Goal: Navigation & Orientation: Find specific page/section

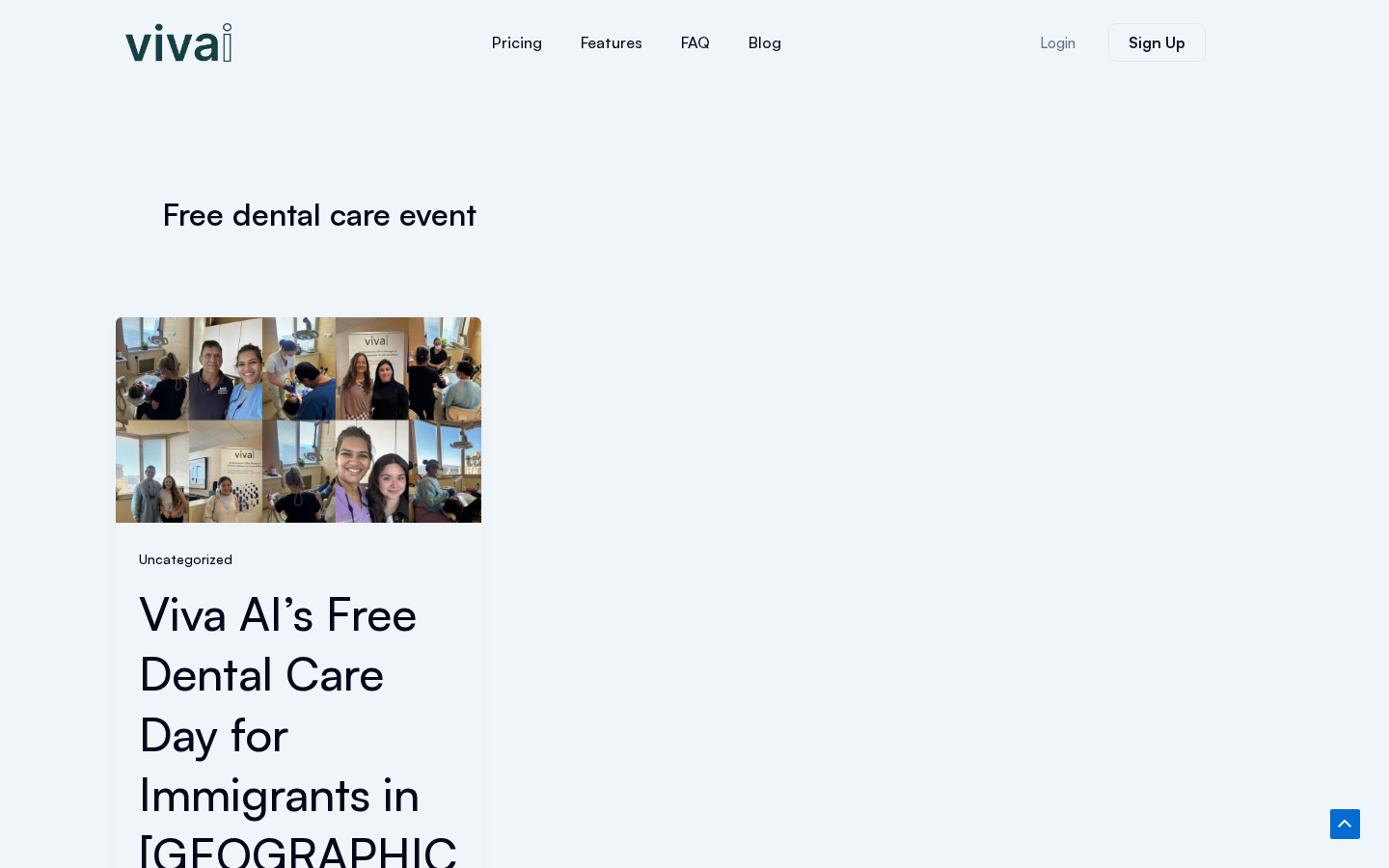
scroll to position [781, 0]
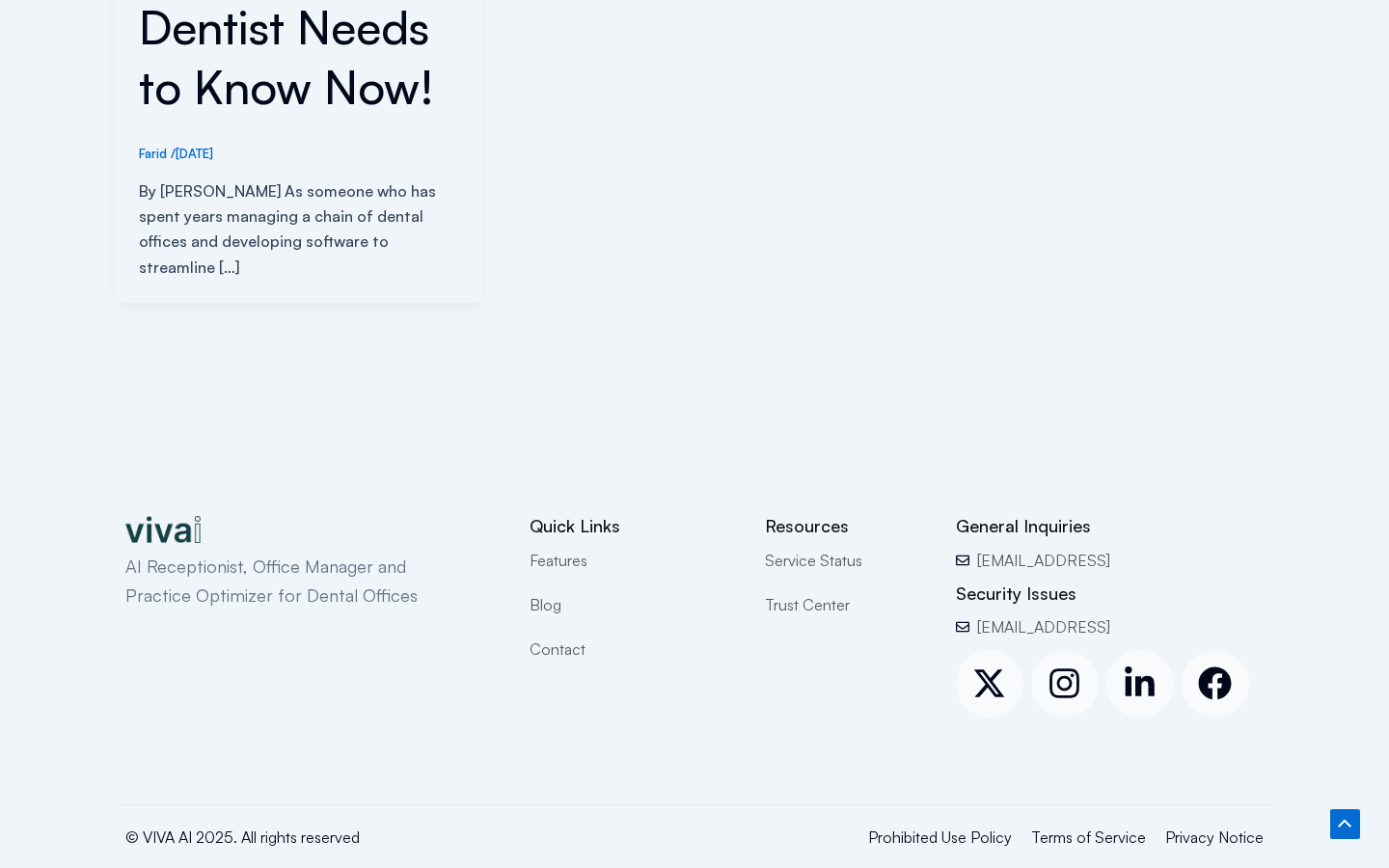
scroll to position [842, 0]
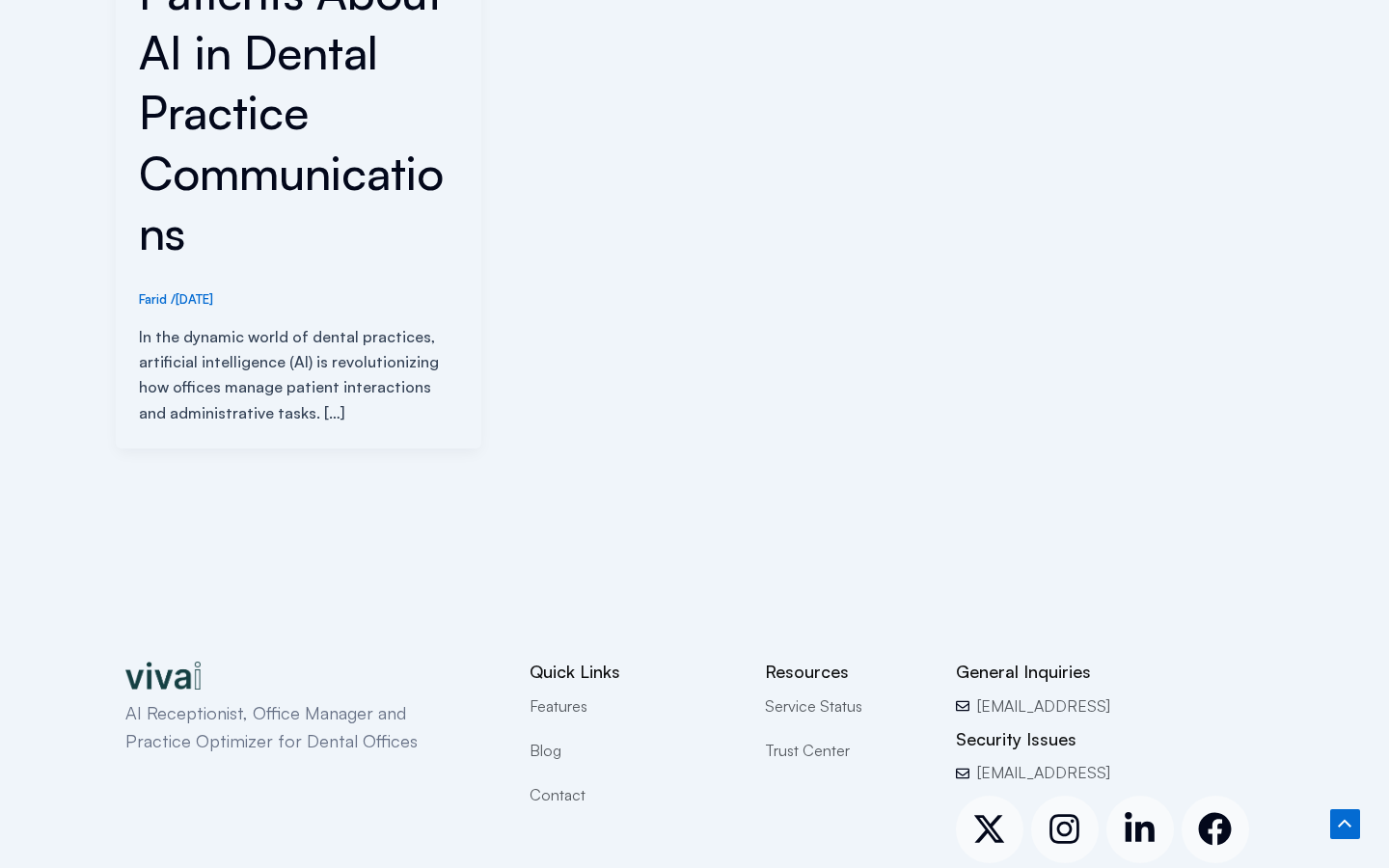
scroll to position [1013, 0]
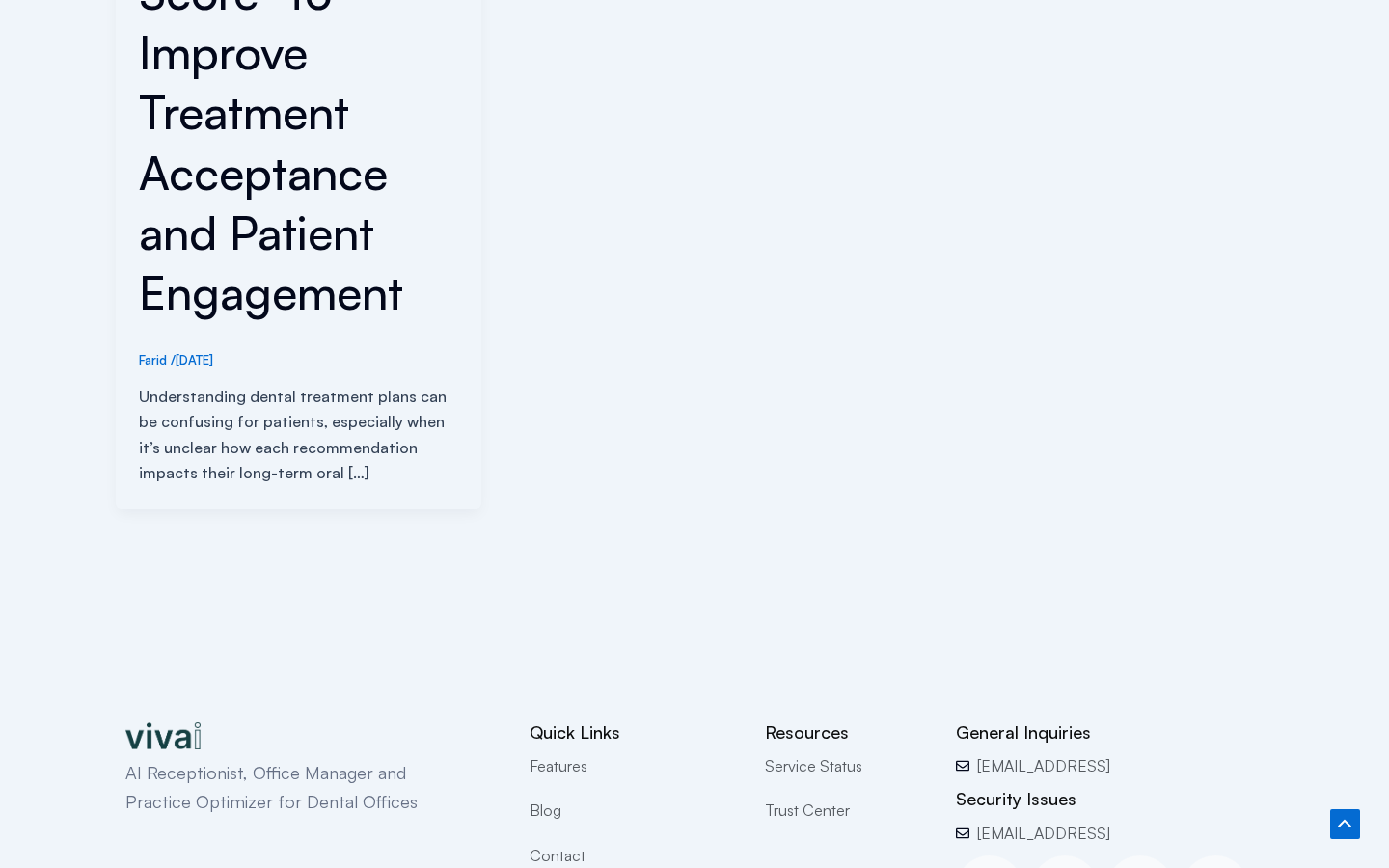
scroll to position [1074, 0]
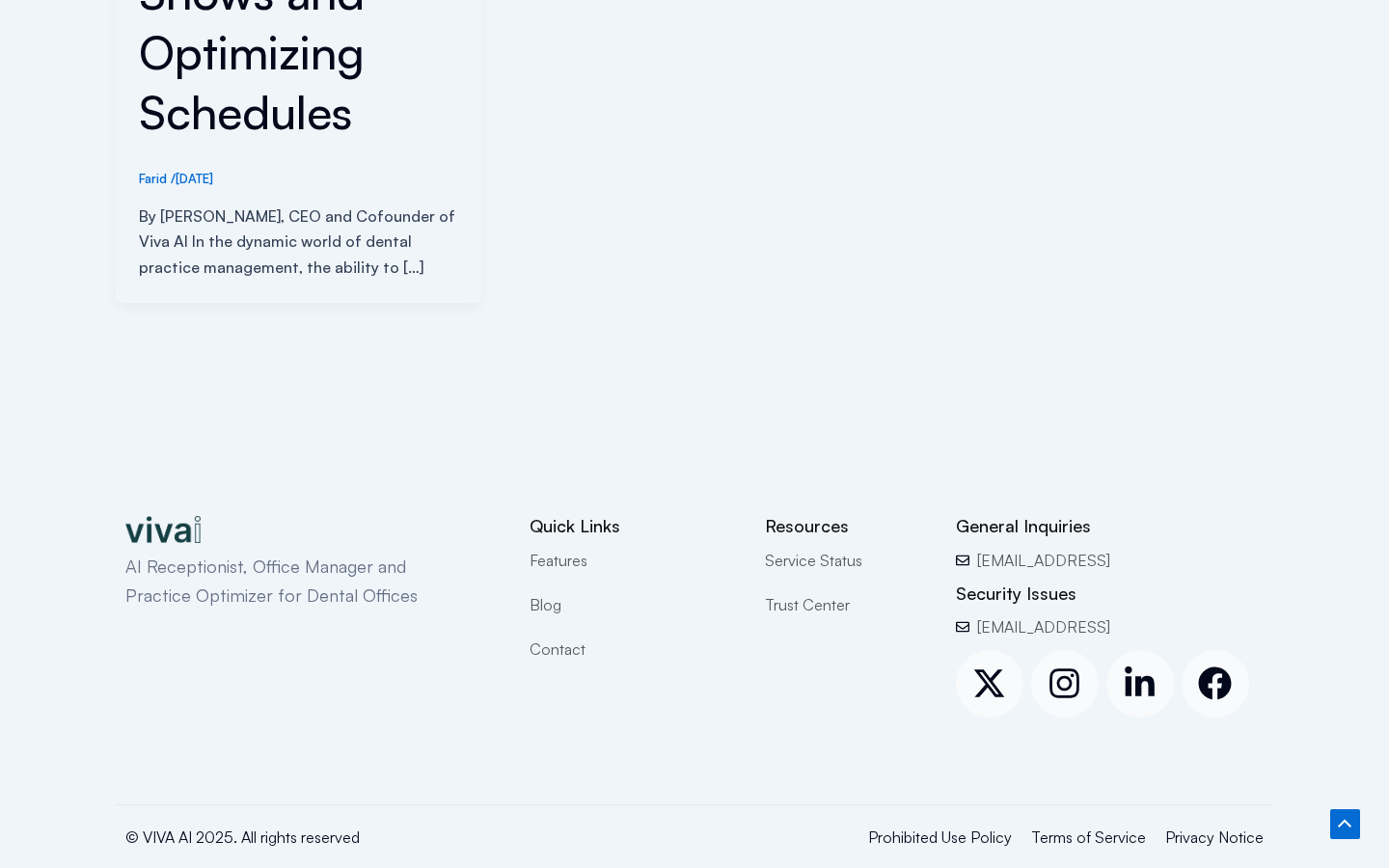
scroll to position [867, 0]
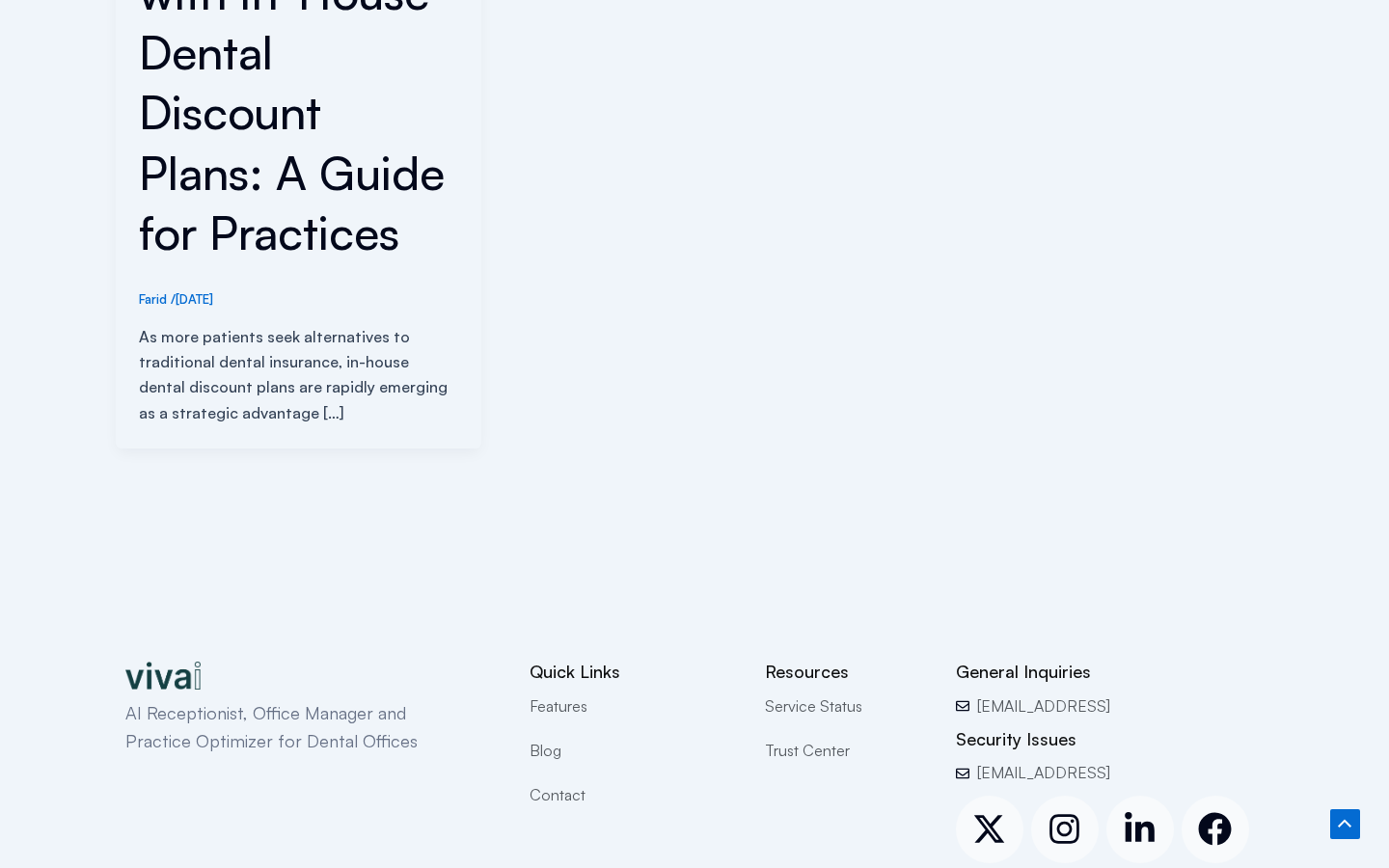
scroll to position [1013, 0]
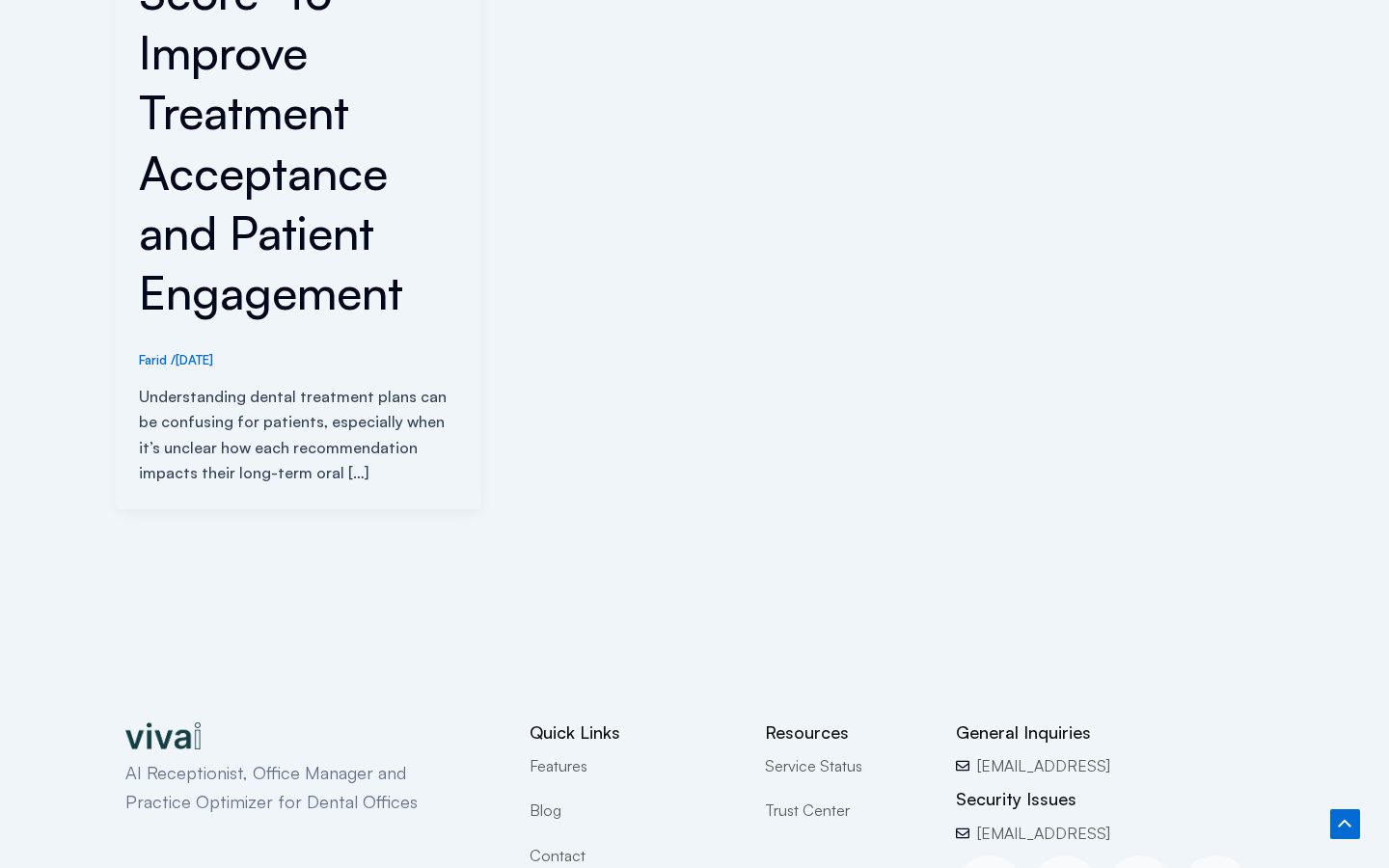
scroll to position [1074, 0]
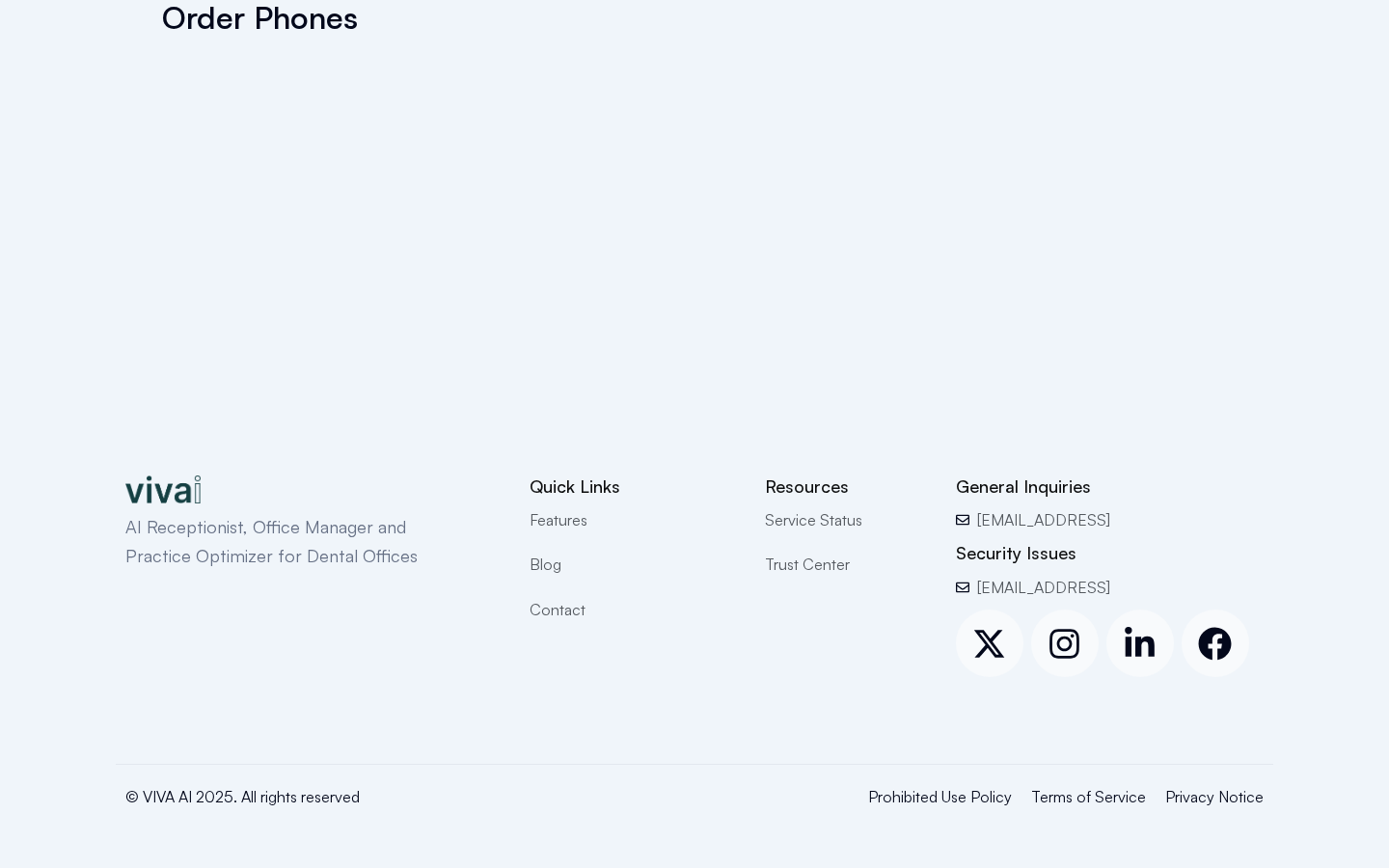
scroll to position [115, 0]
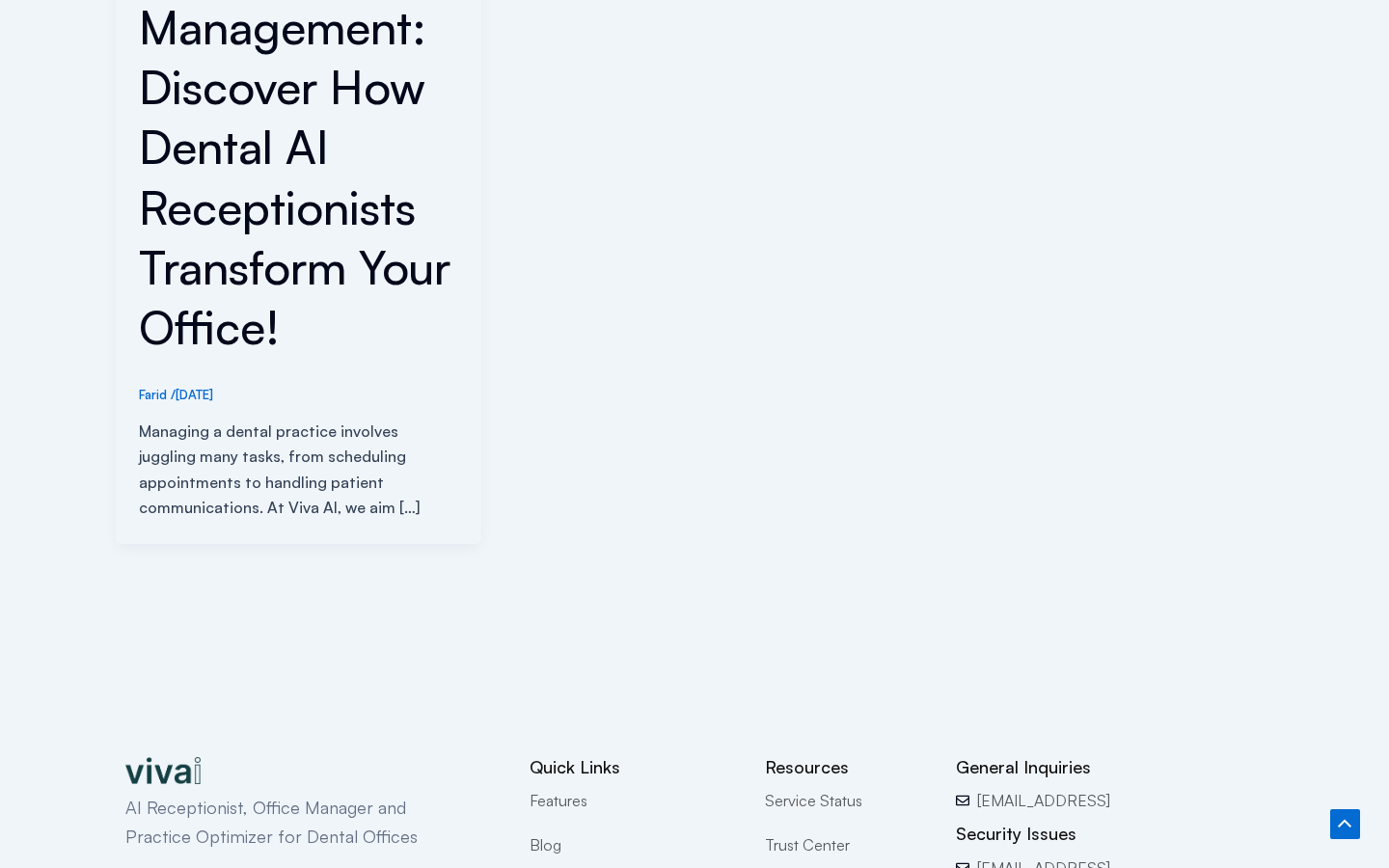
scroll to position [1108, 0]
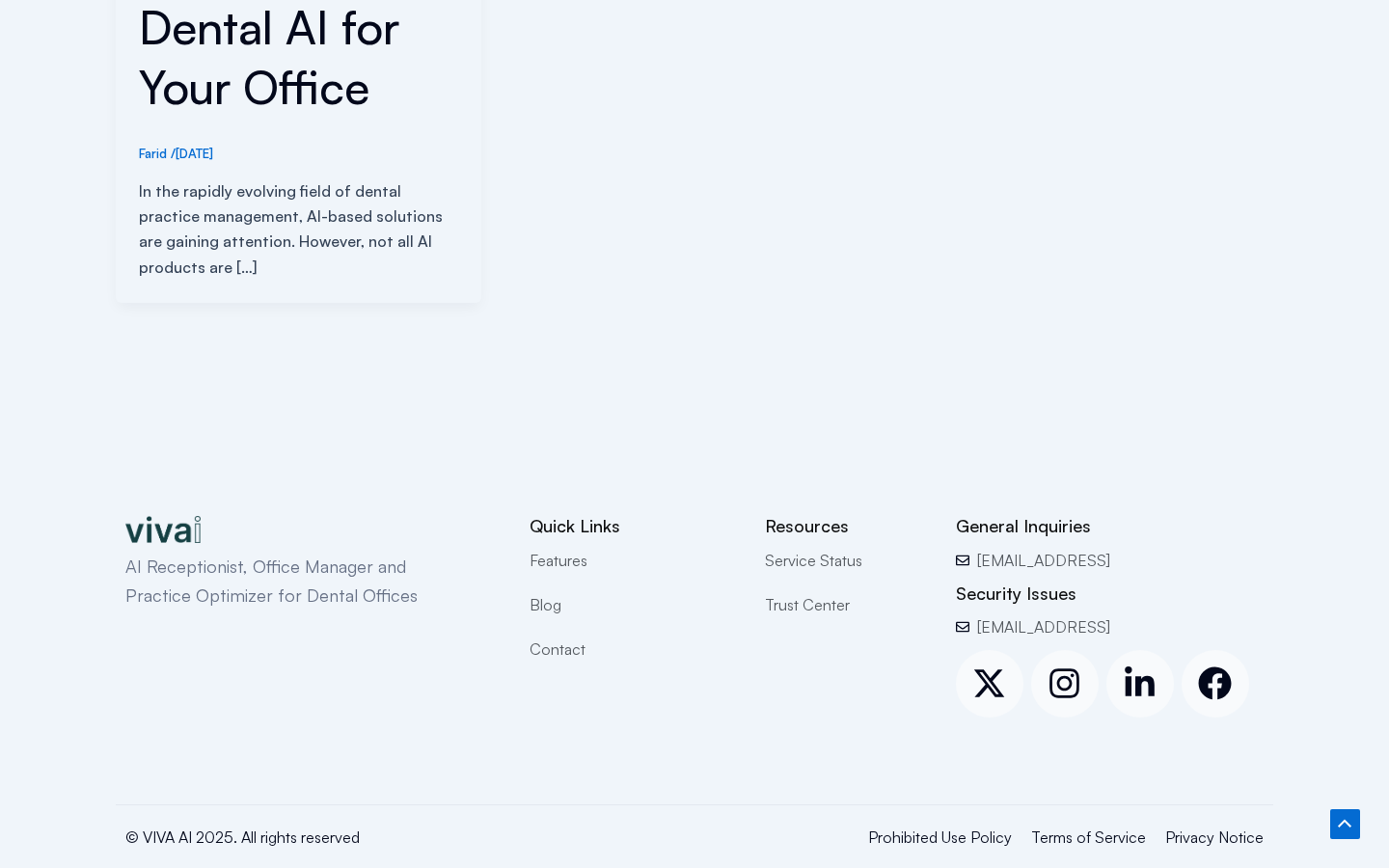
scroll to position [842, 0]
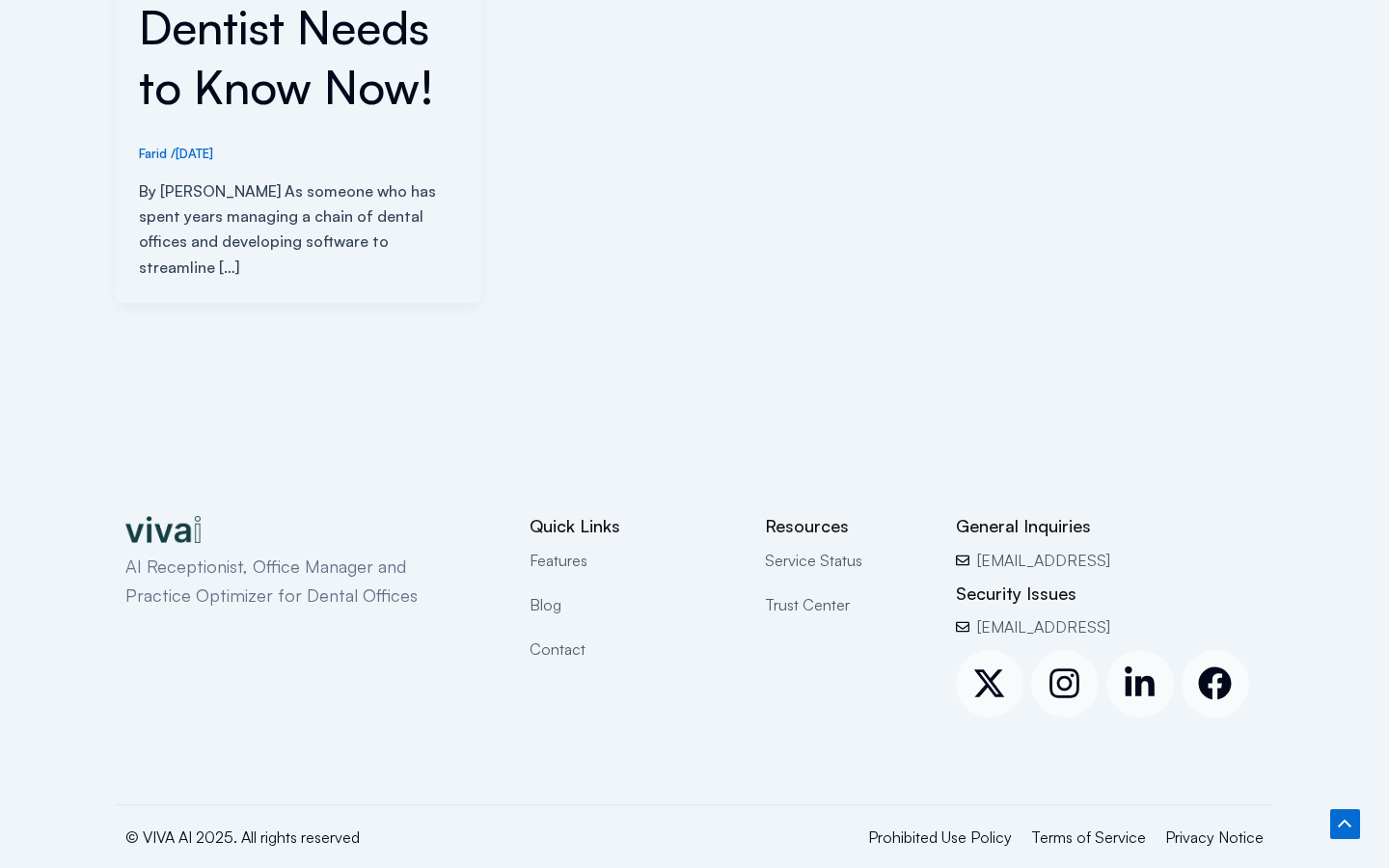
scroll to position [842, 0]
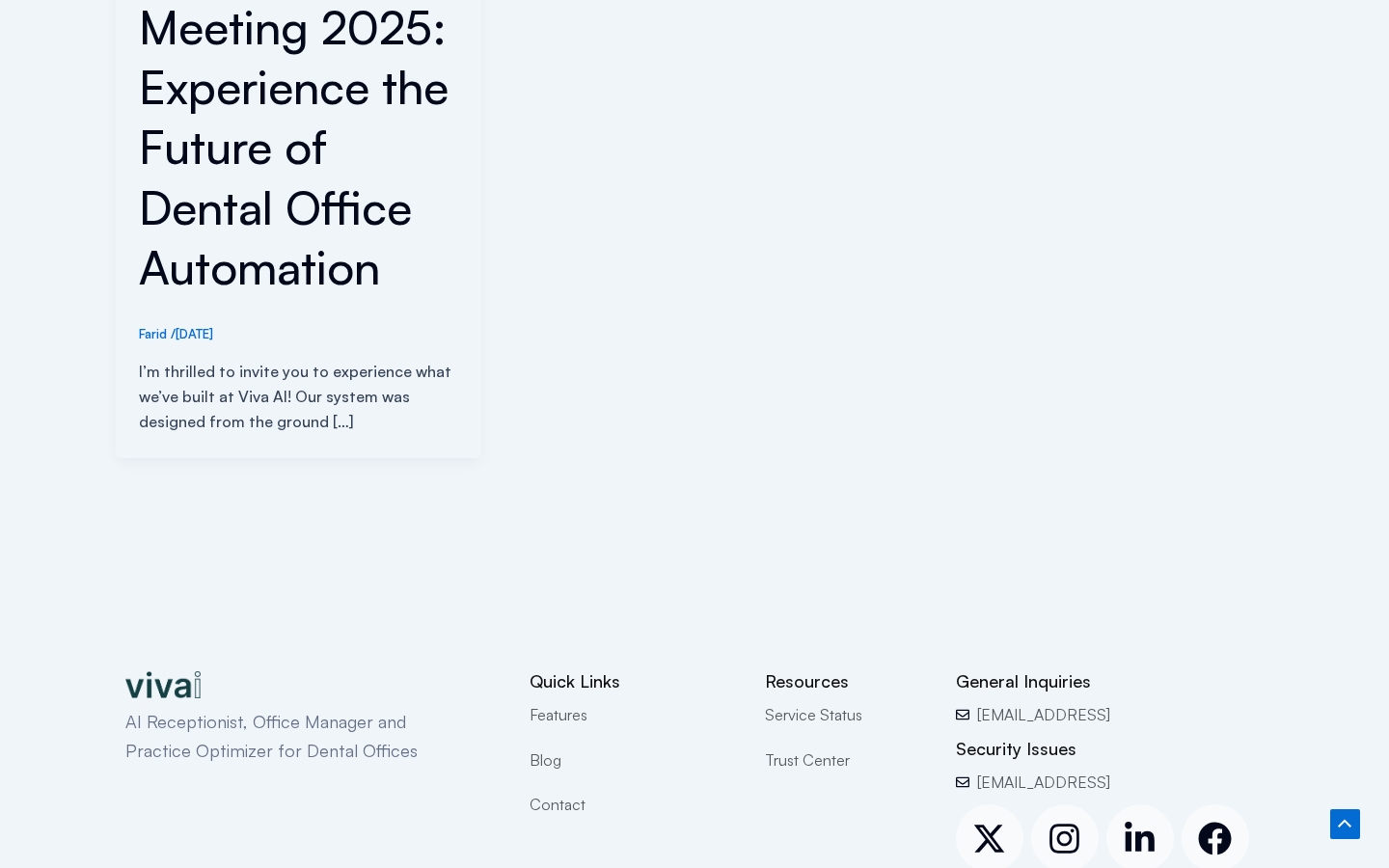
scroll to position [963, 0]
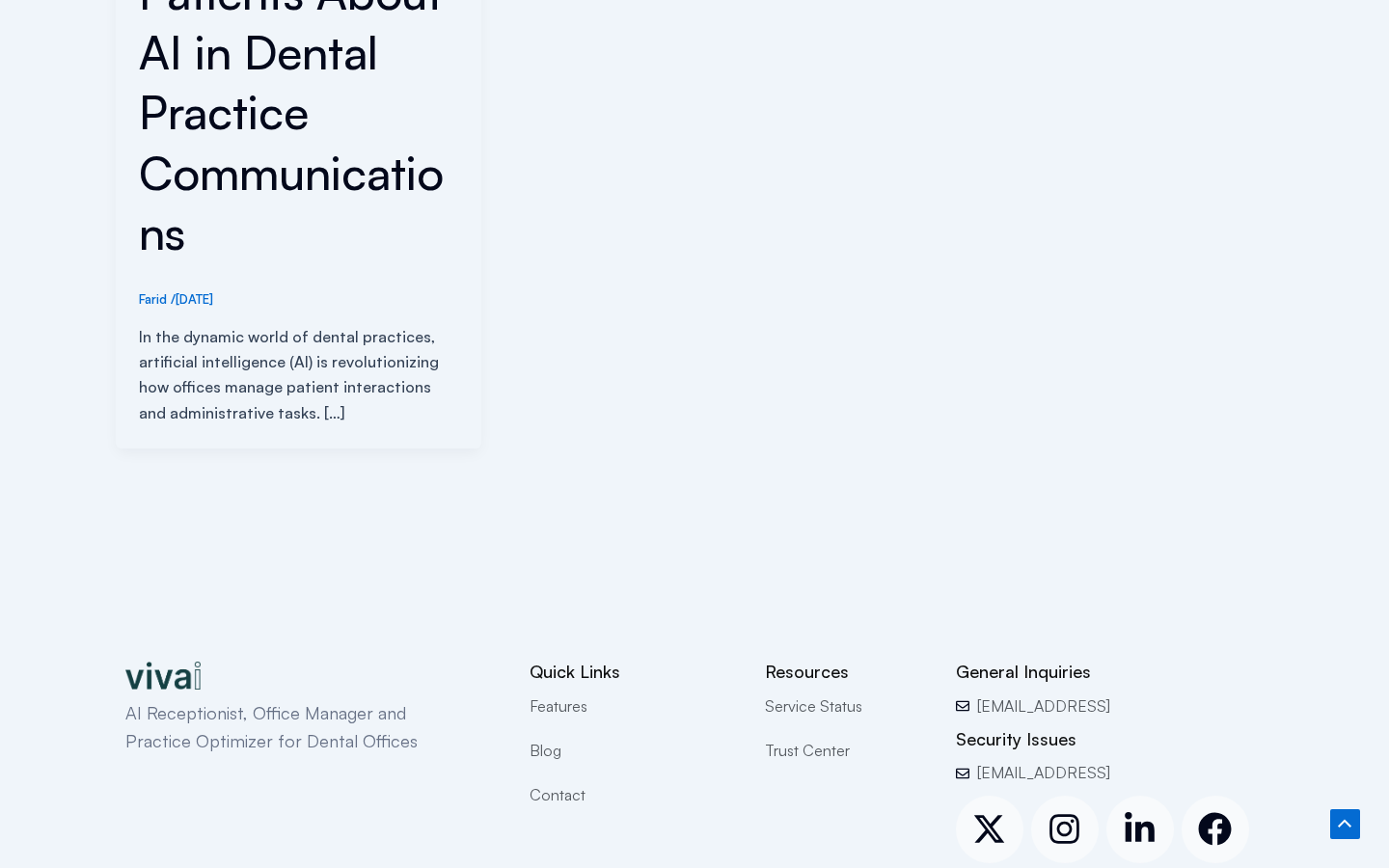
scroll to position [1013, 0]
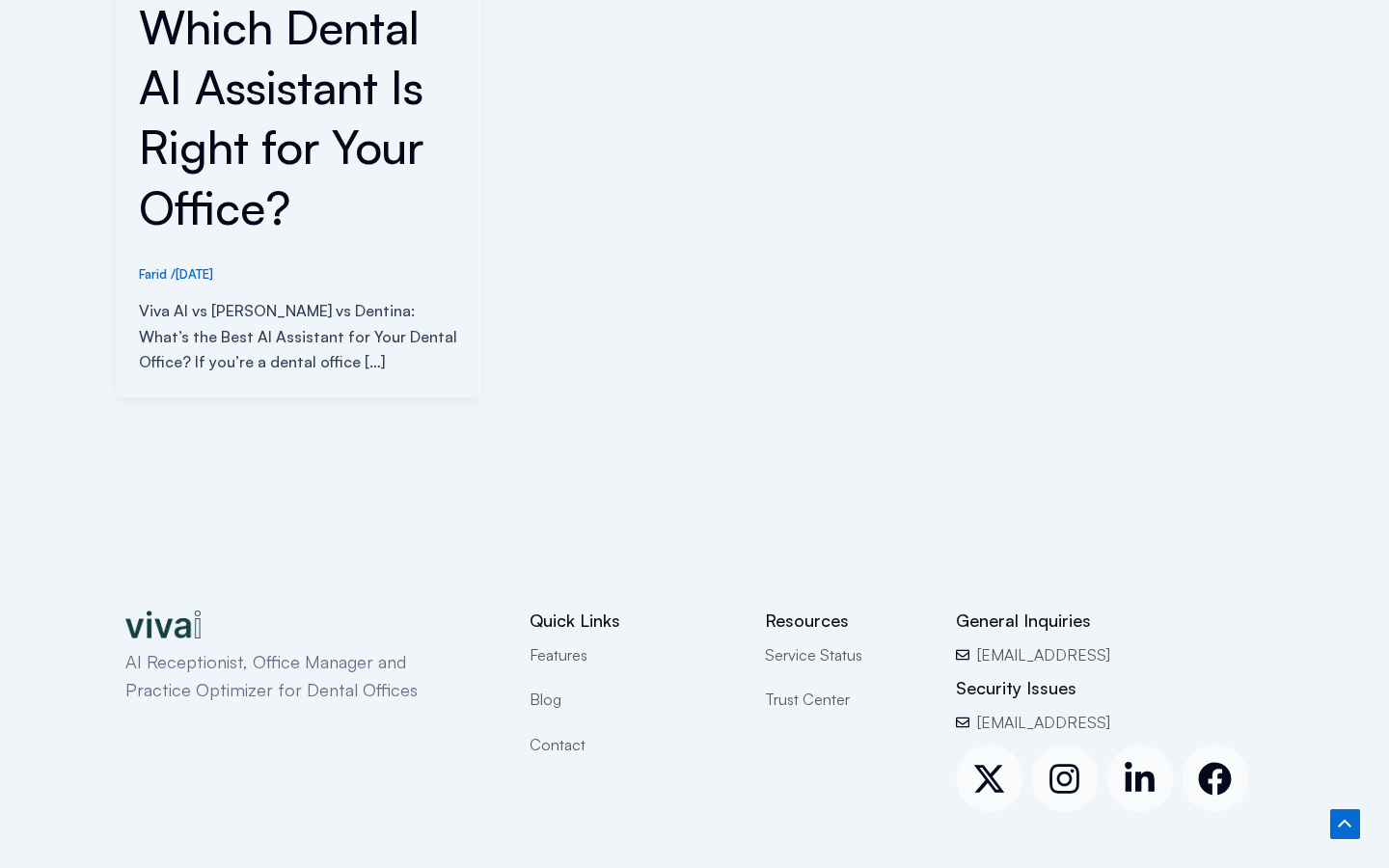
scroll to position [842, 0]
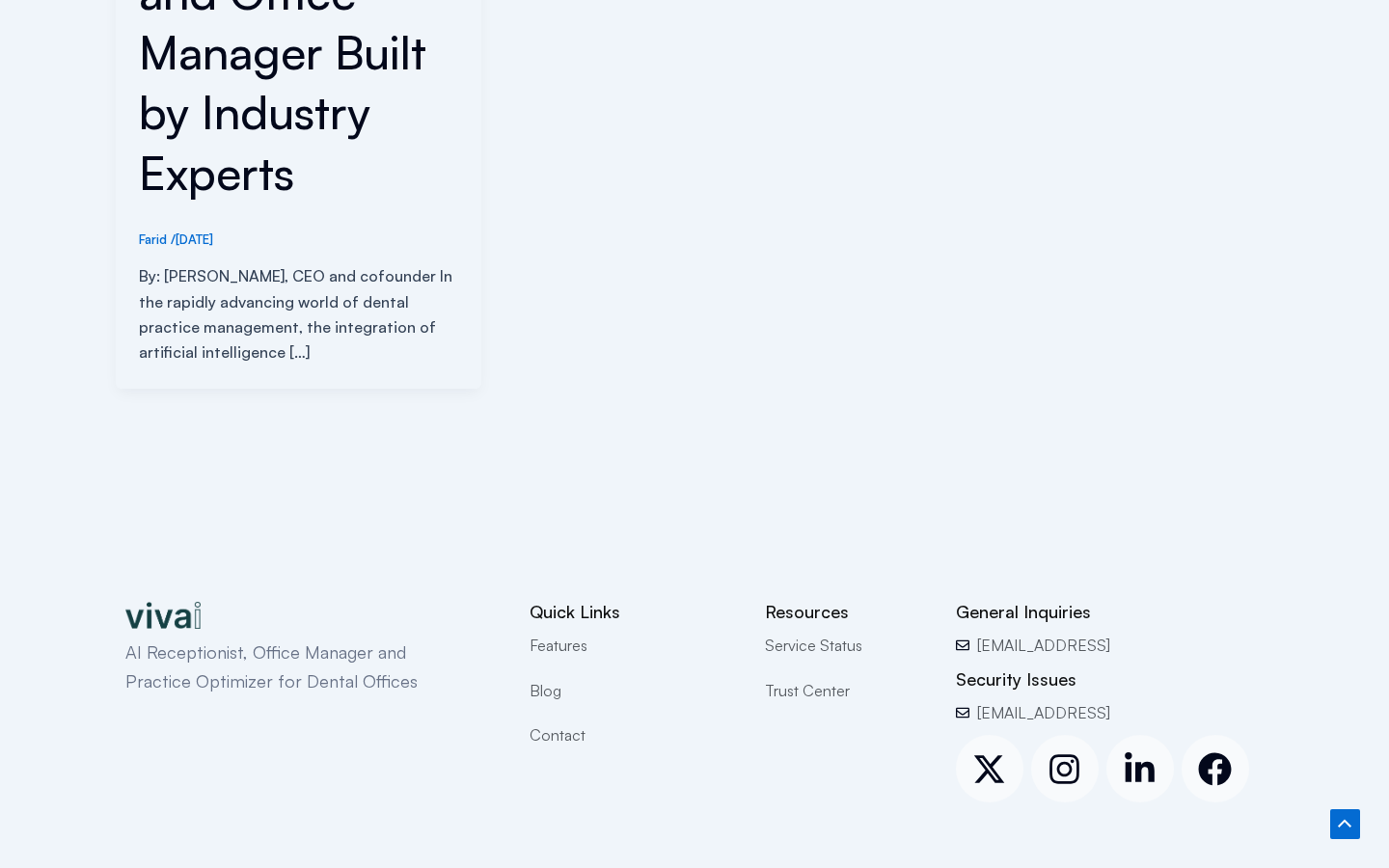
scroll to position [953, 0]
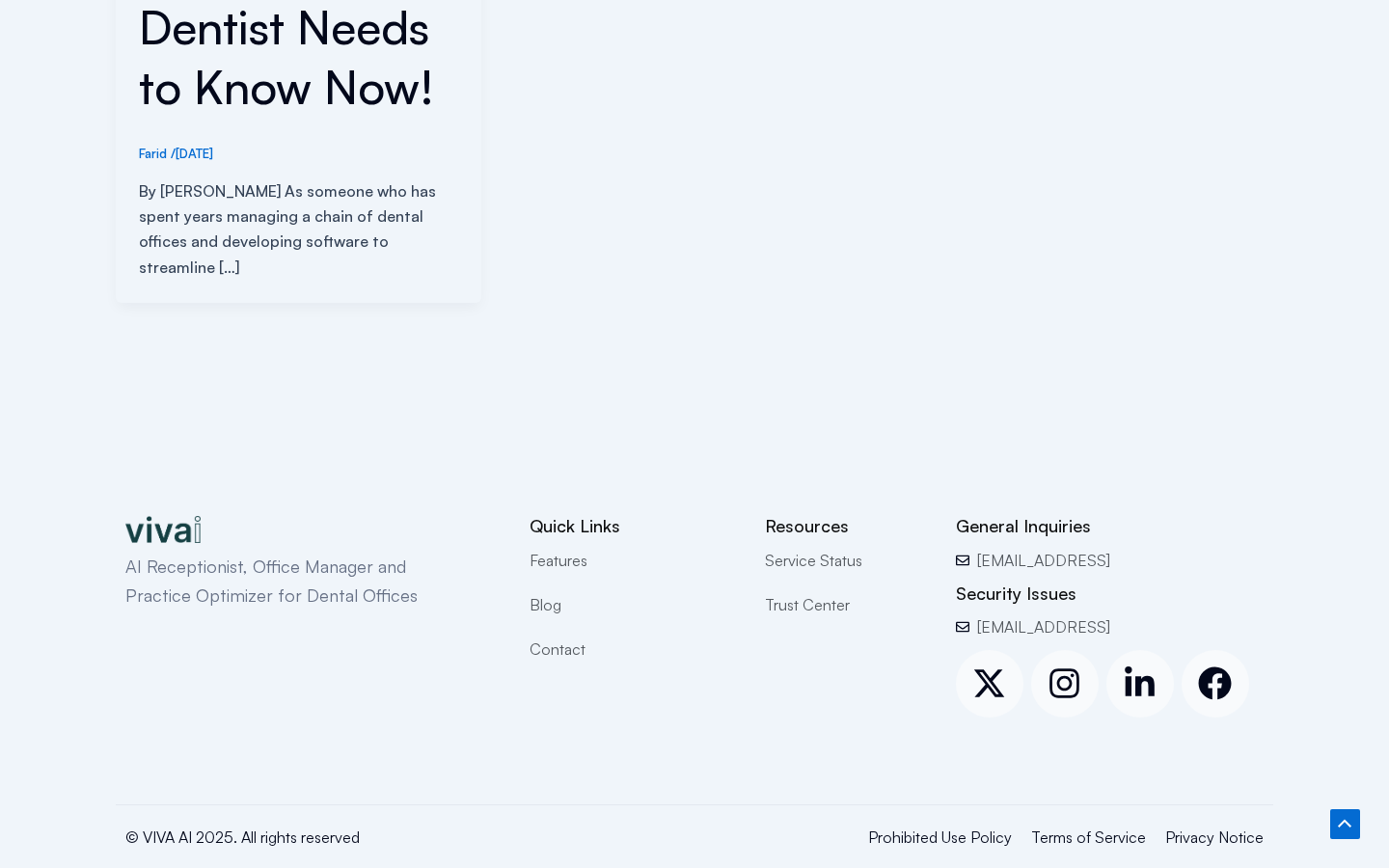
scroll to position [842, 0]
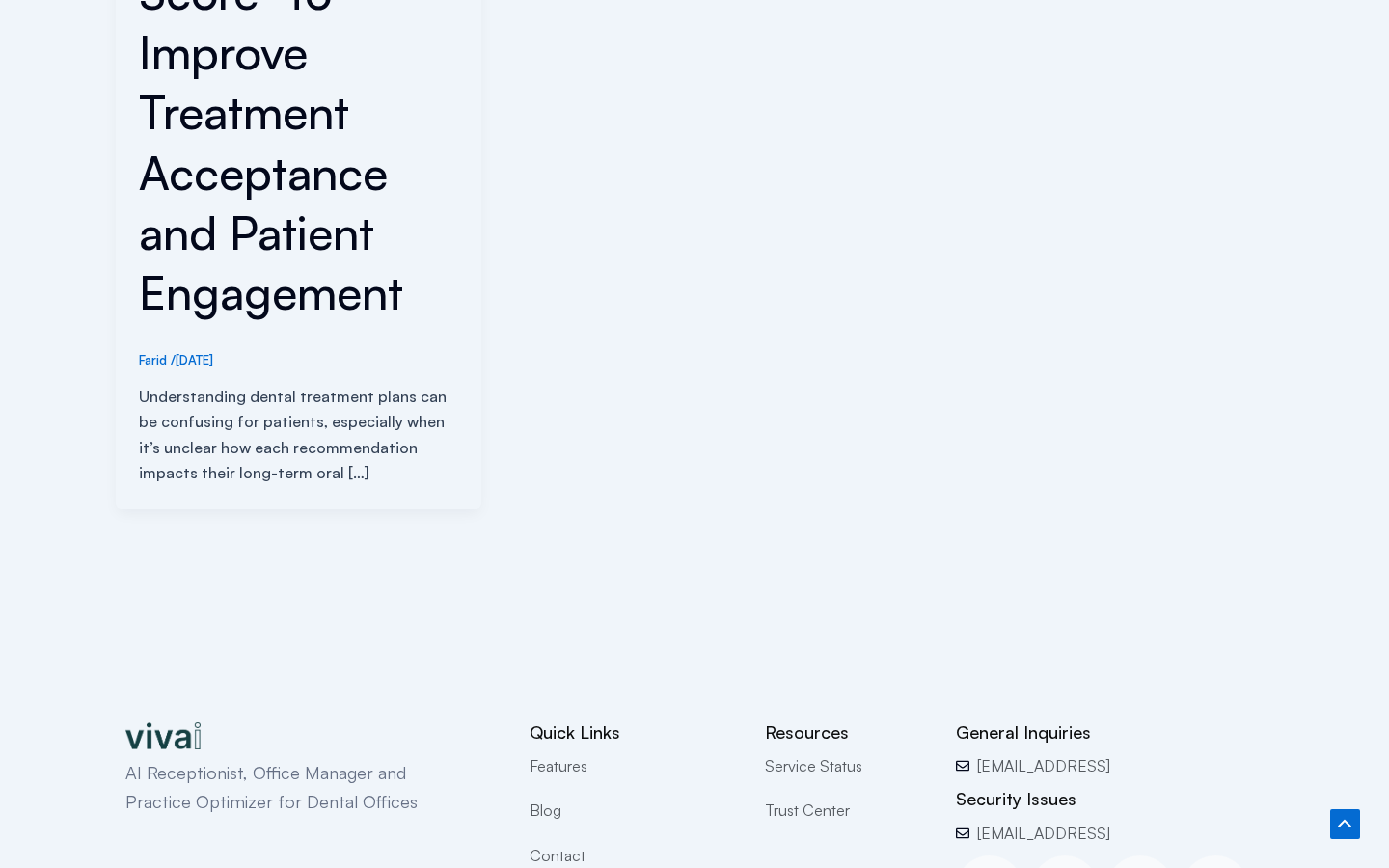
scroll to position [1074, 0]
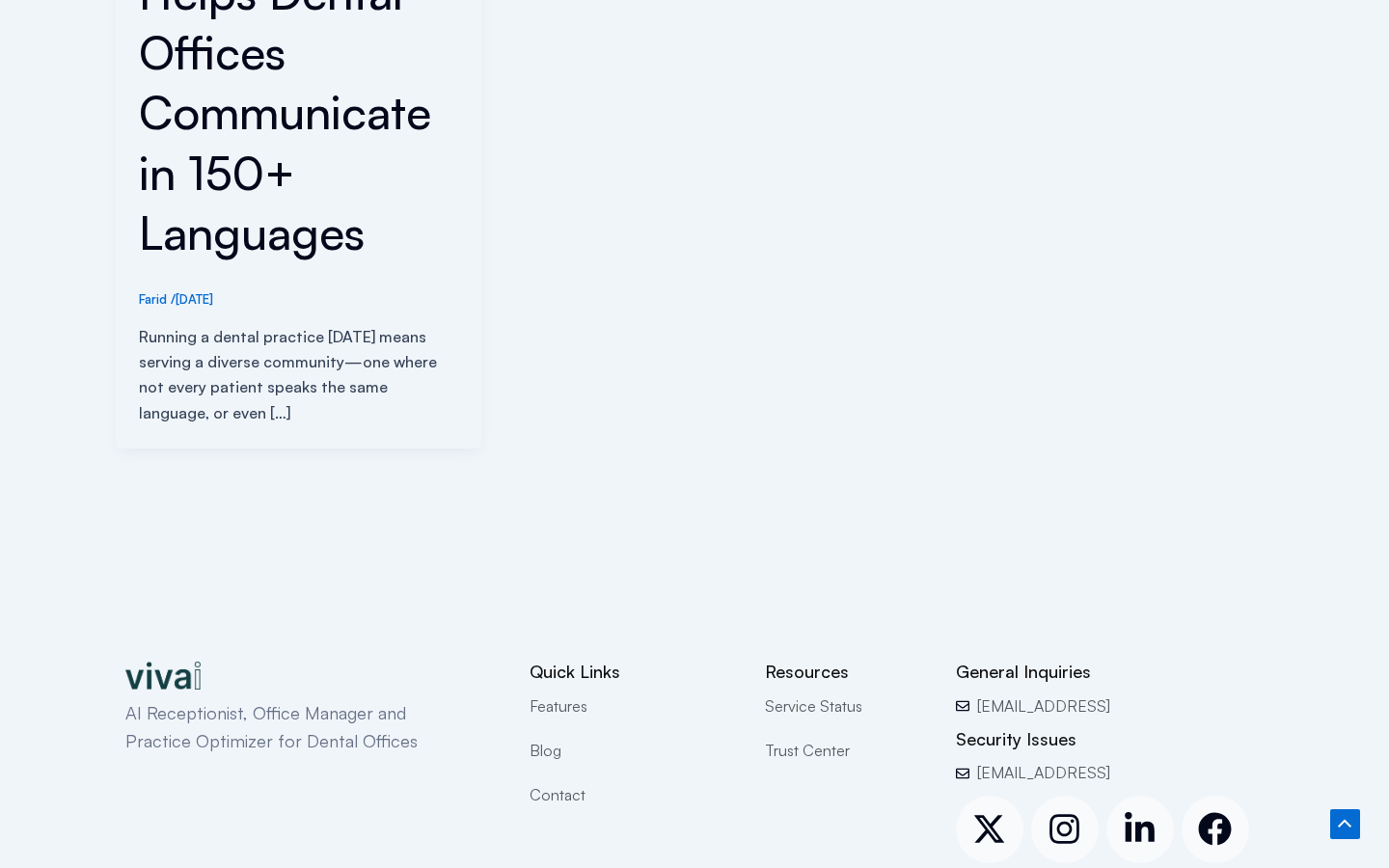
scroll to position [1013, 0]
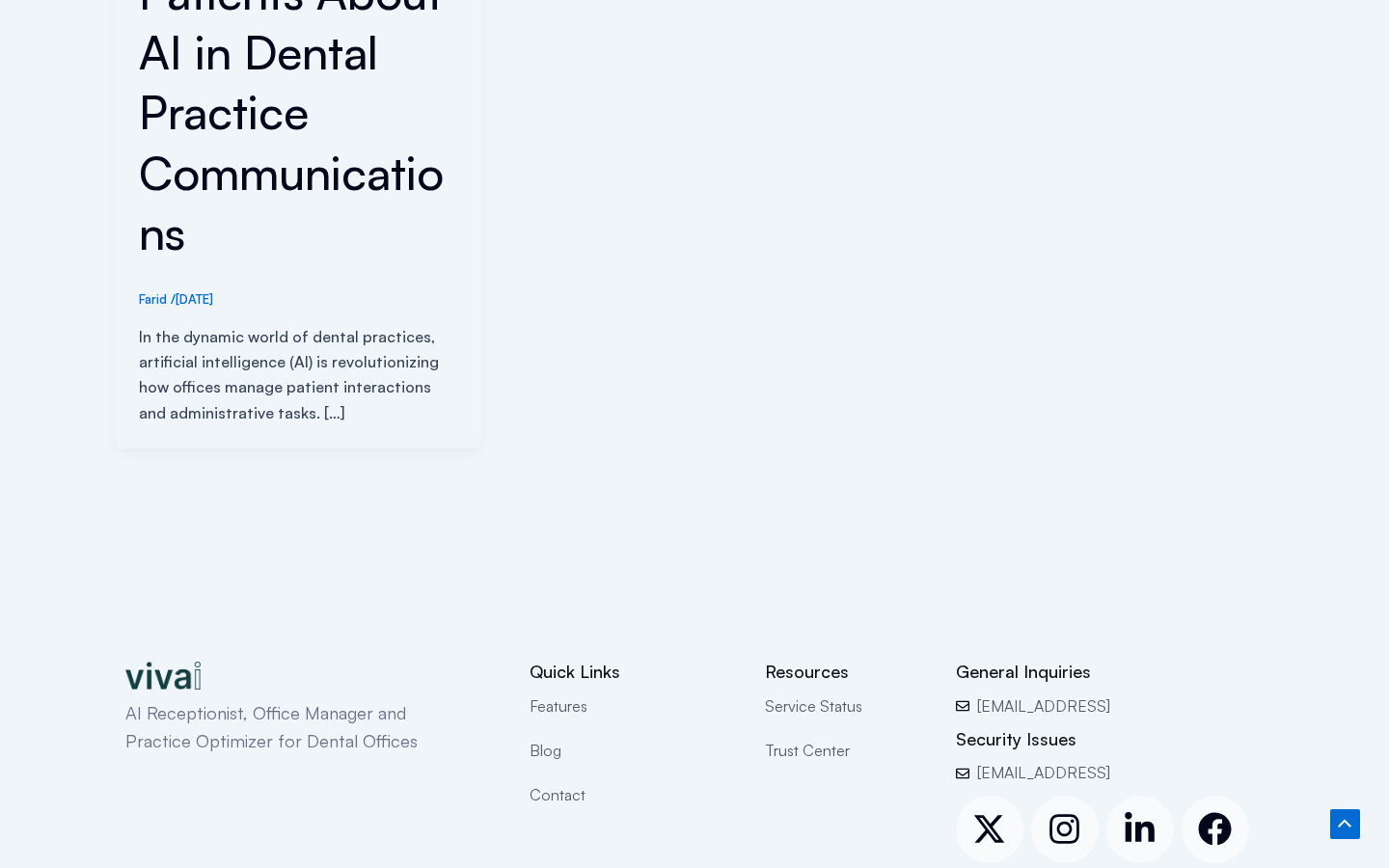
scroll to position [1013, 0]
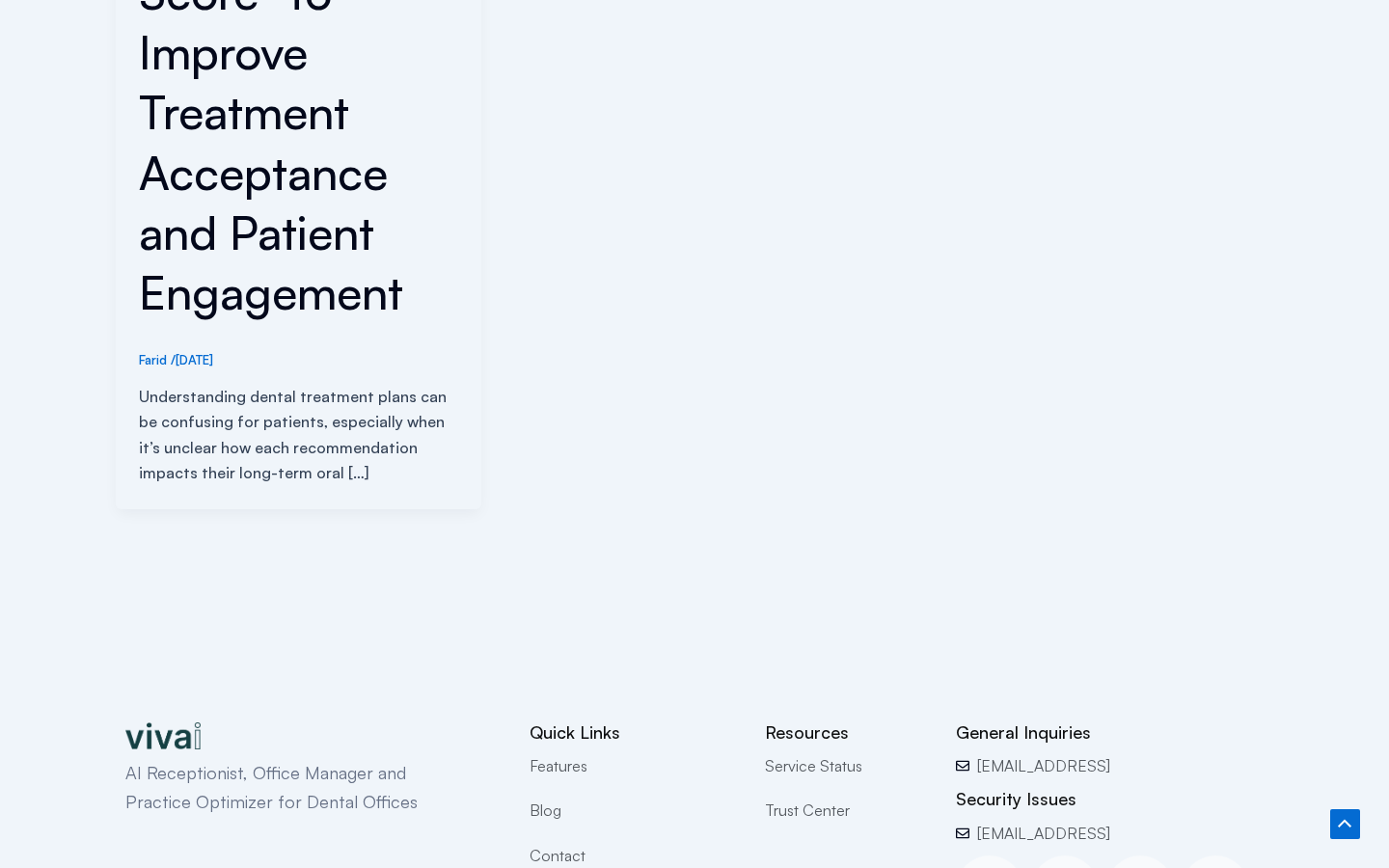
scroll to position [1074, 0]
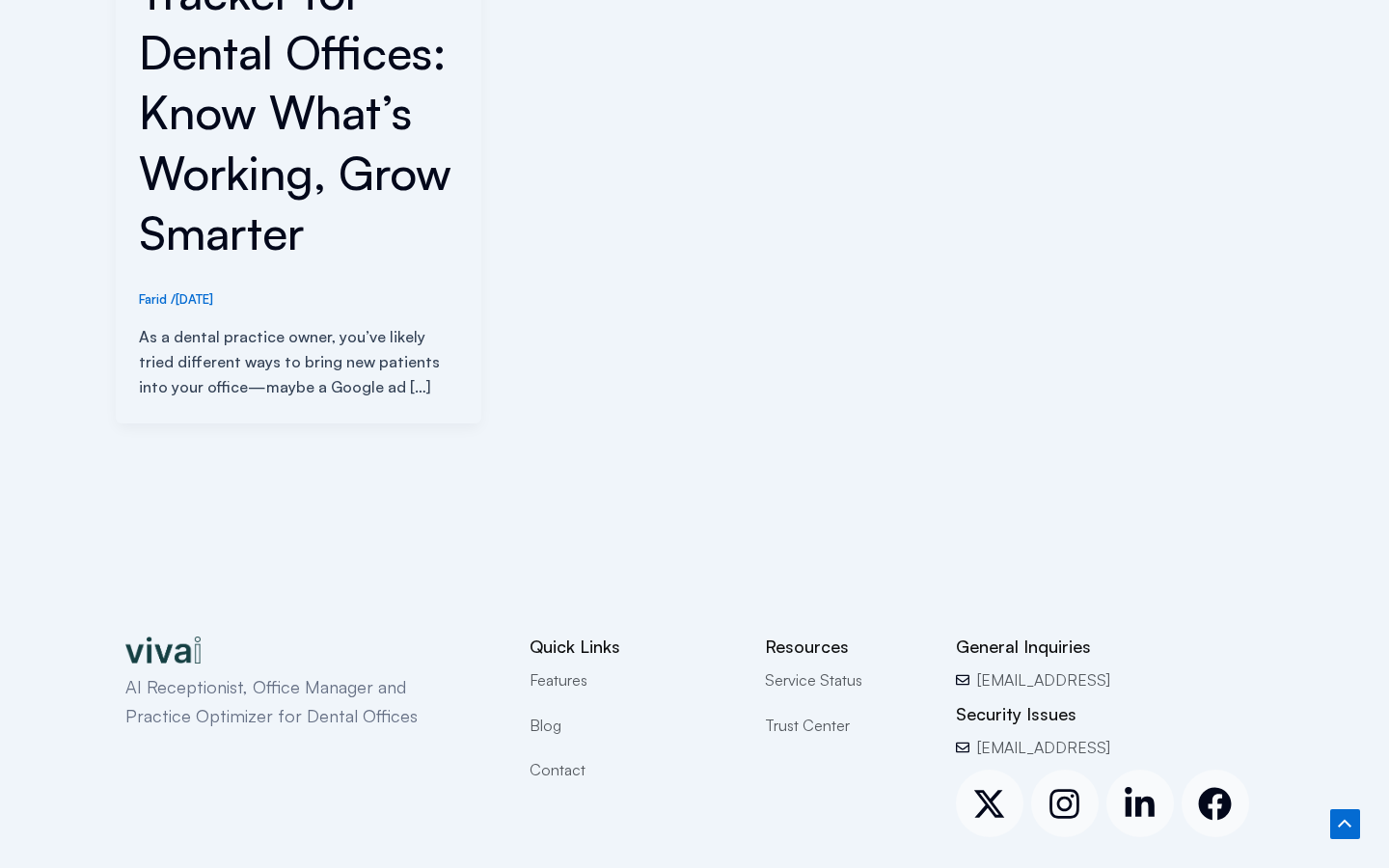
scroll to position [988, 0]
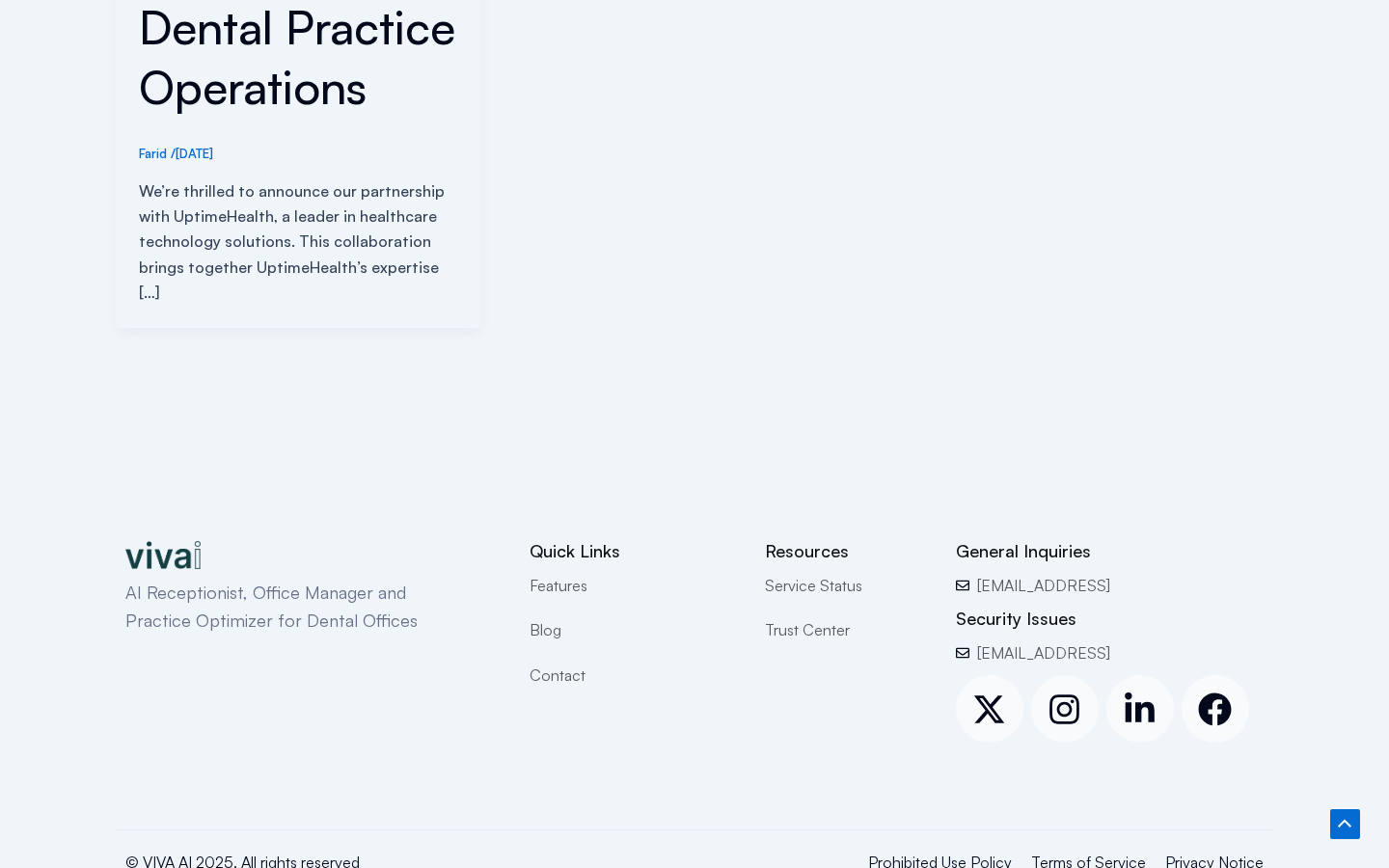
scroll to position [867, 0]
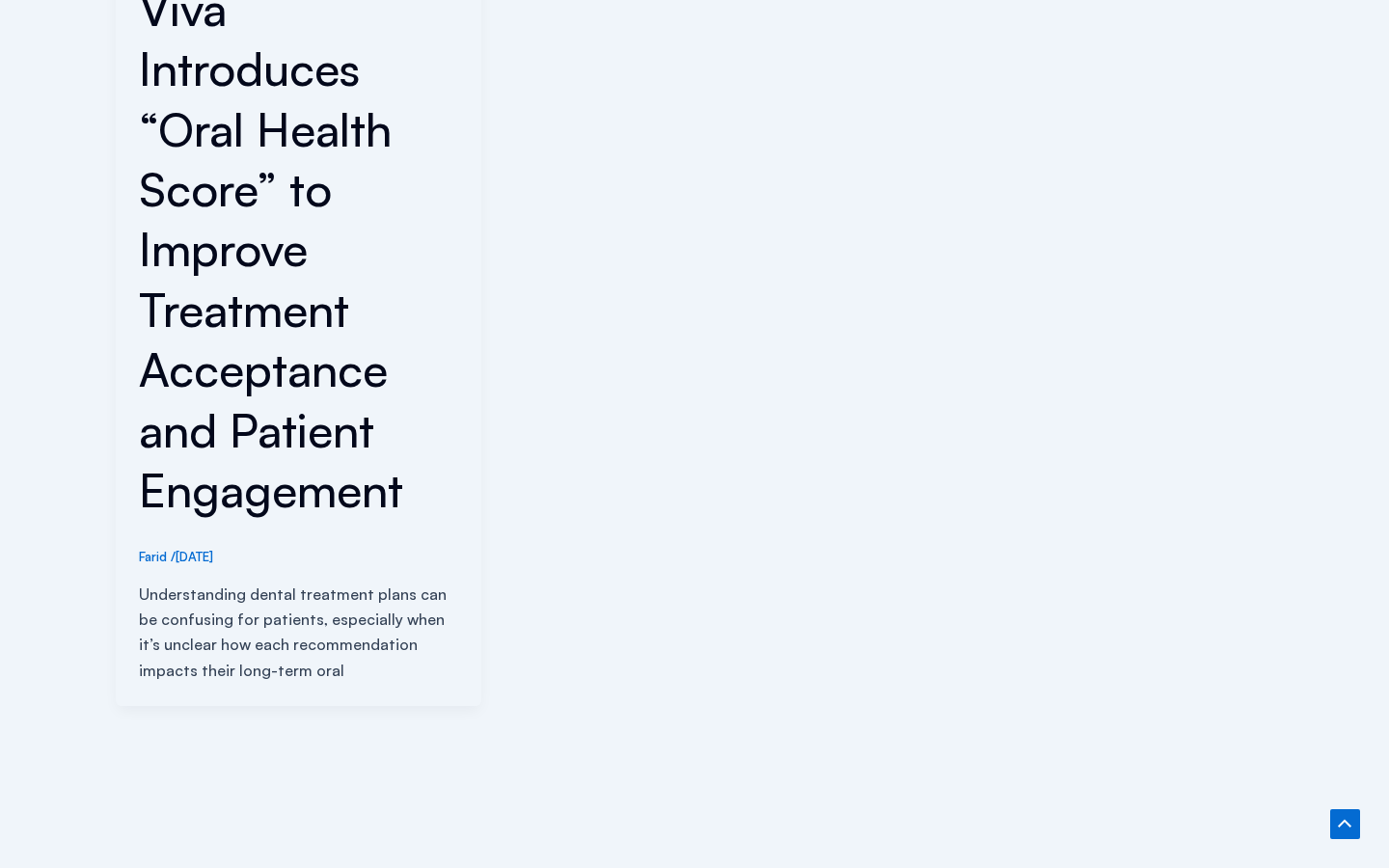
scroll to position [2097, 0]
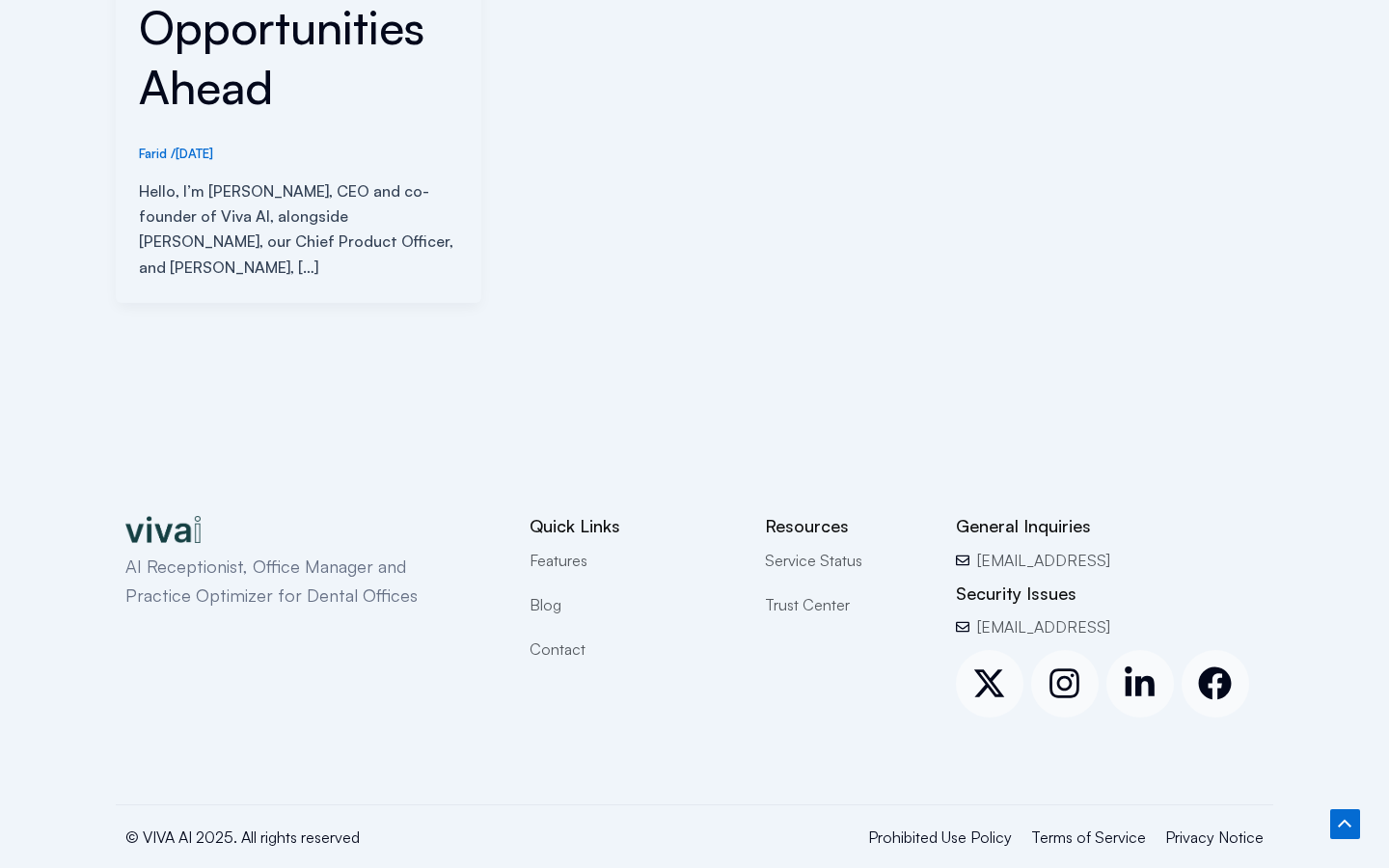
scroll to position [902, 0]
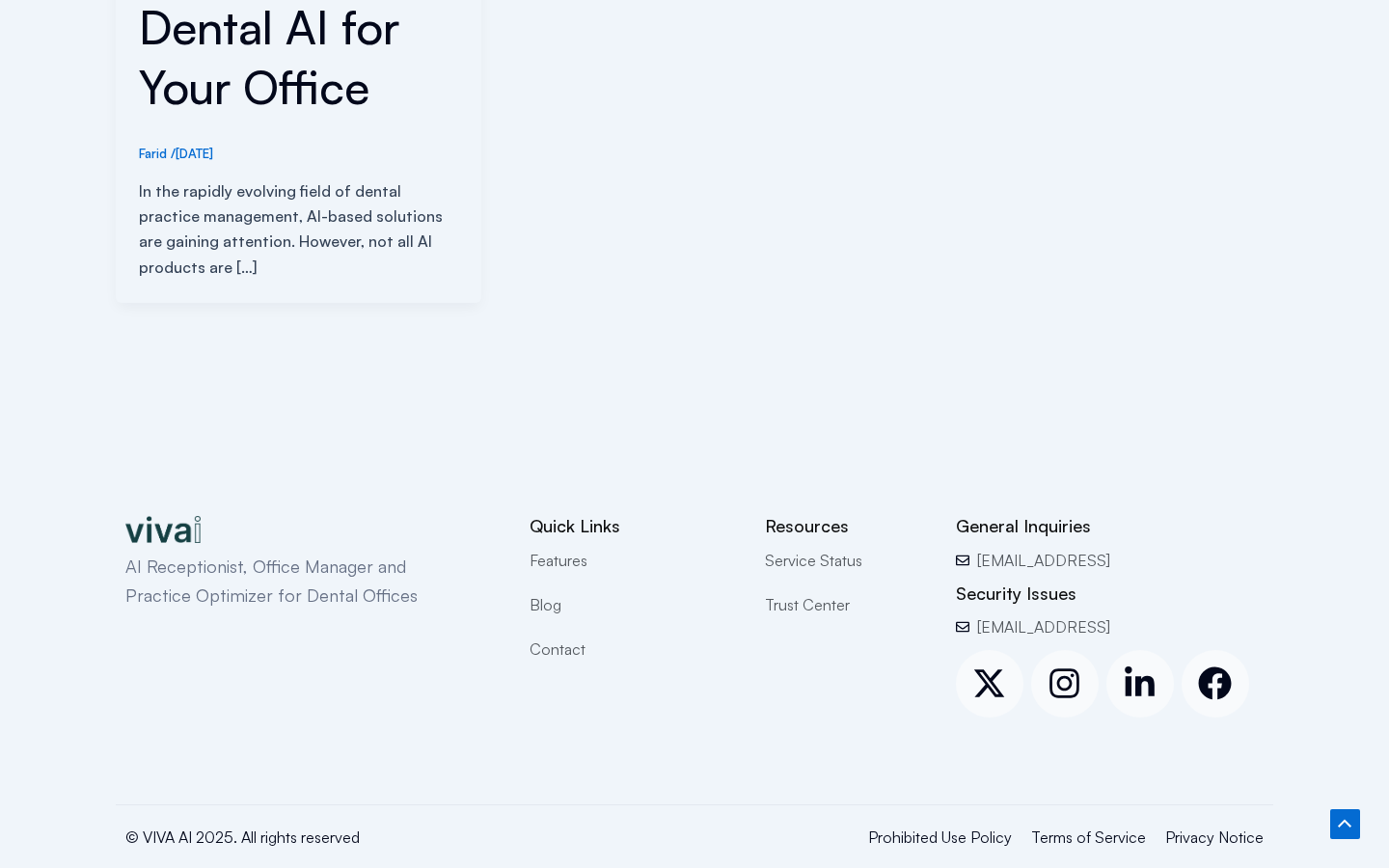
scroll to position [842, 0]
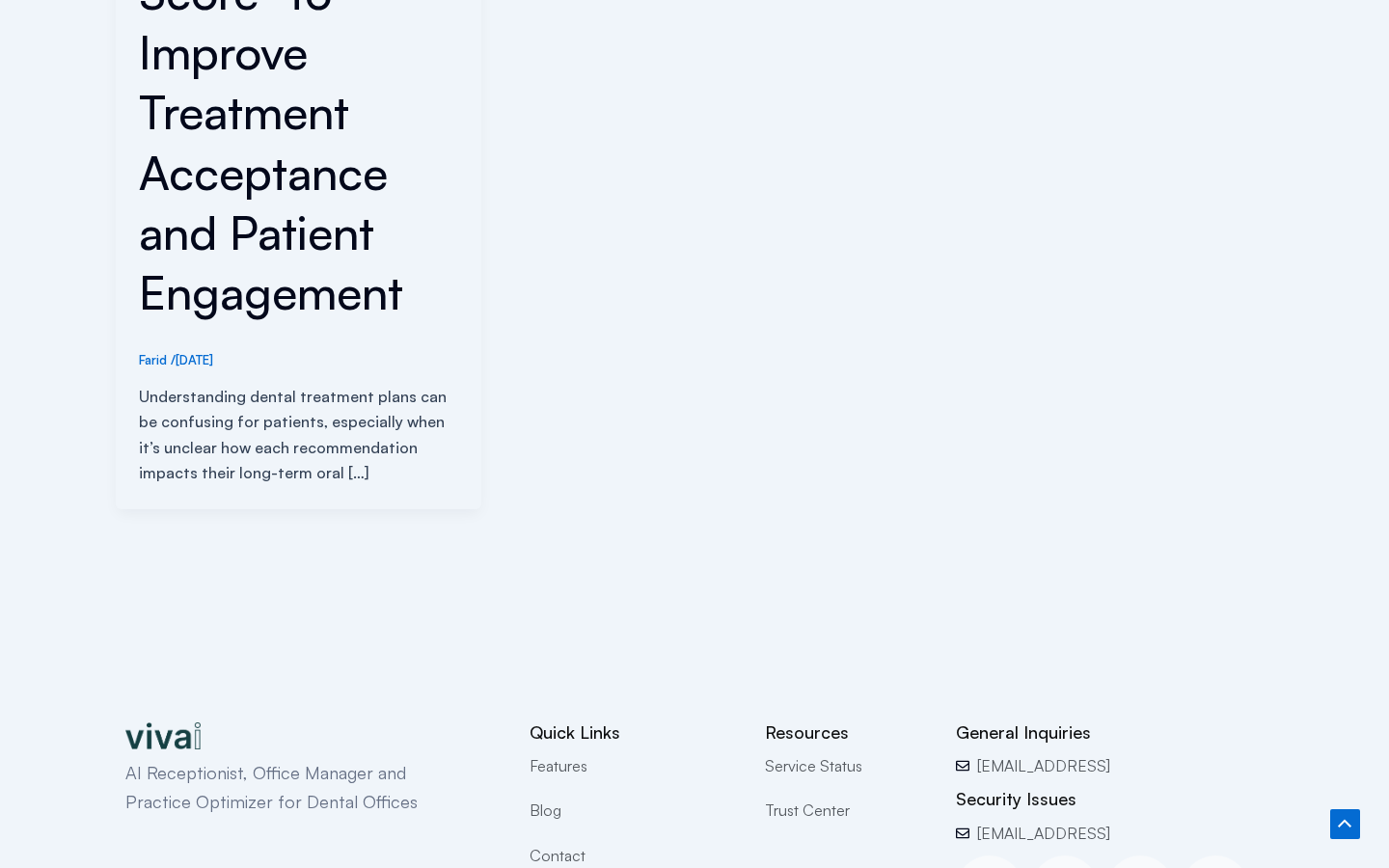
scroll to position [1074, 0]
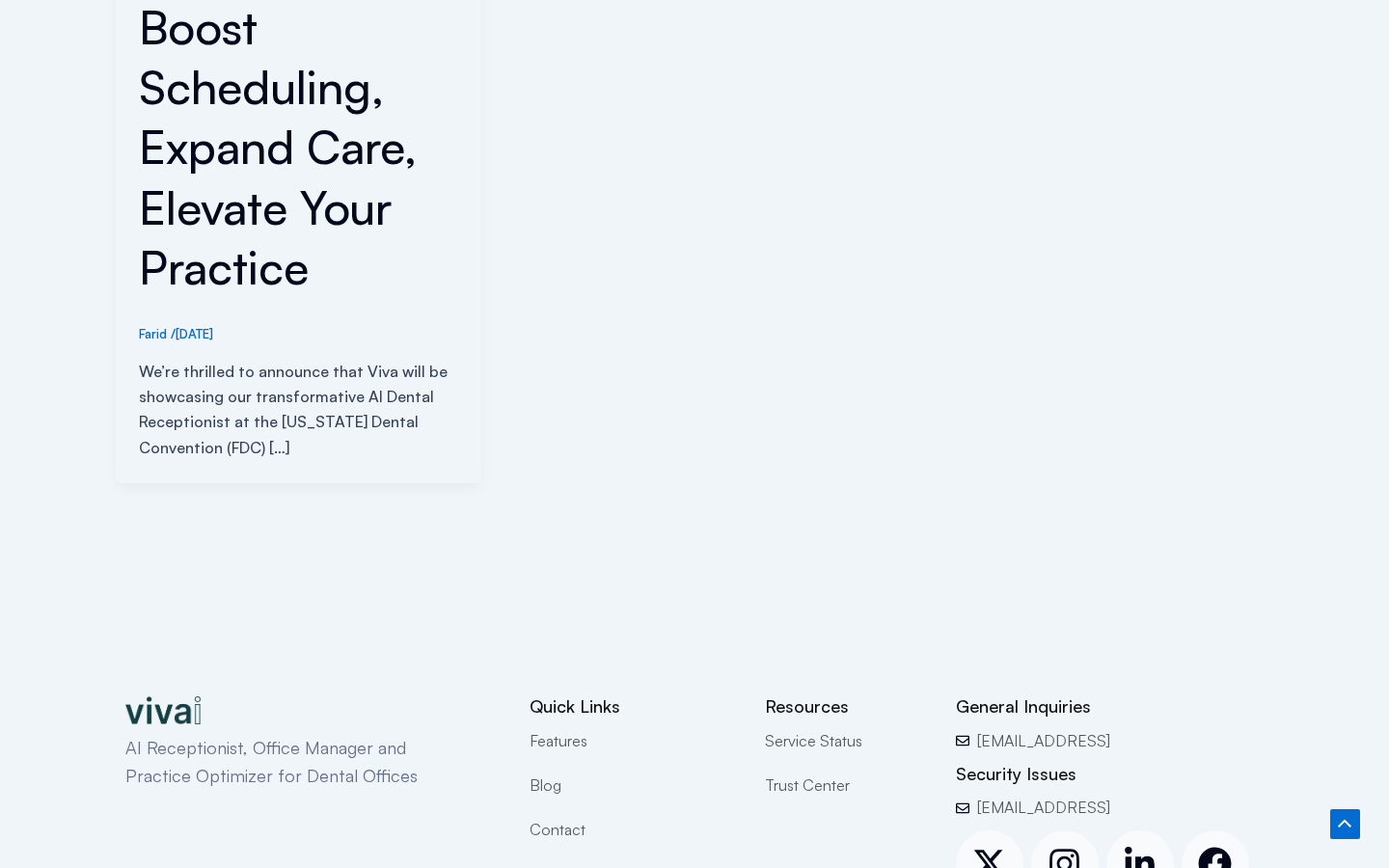
scroll to position [1048, 0]
